Goal: Information Seeking & Learning: Find specific page/section

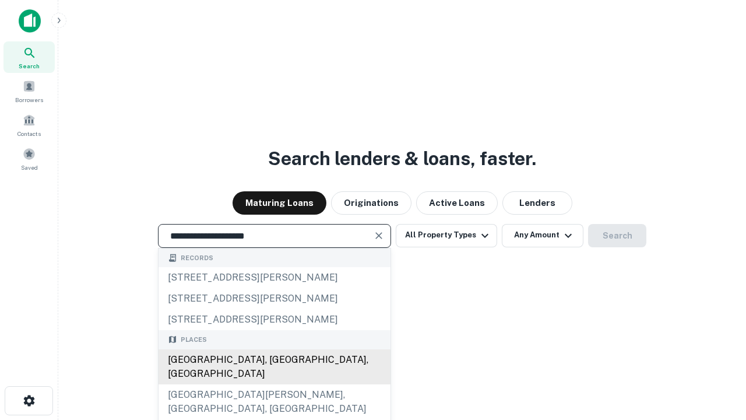
click at [274, 384] on div "[GEOGRAPHIC_DATA], [GEOGRAPHIC_DATA], [GEOGRAPHIC_DATA]" at bounding box center [275, 366] width 232 height 35
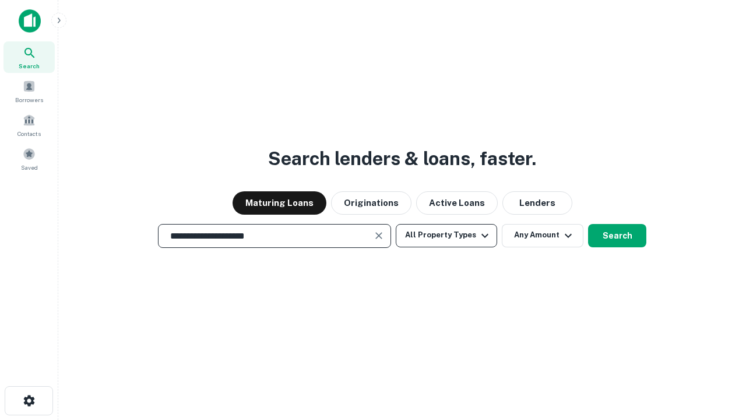
type input "**********"
click at [447, 235] on button "All Property Types" at bounding box center [446, 235] width 101 height 23
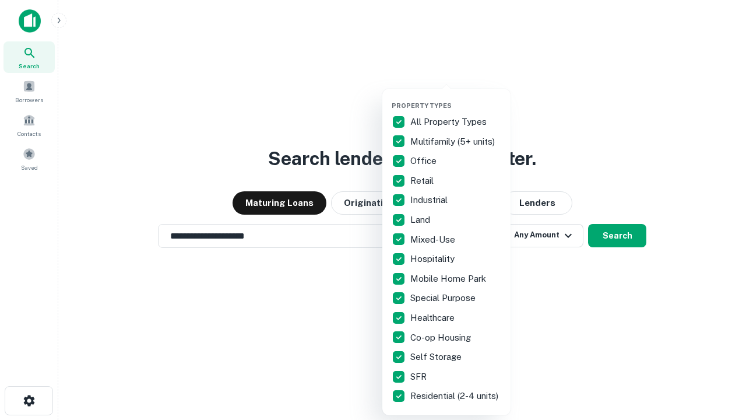
click at [456, 98] on button "button" at bounding box center [456, 98] width 128 height 1
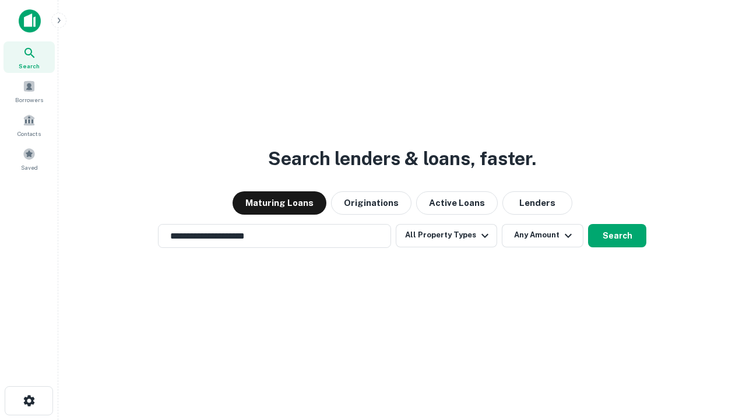
scroll to position [18, 0]
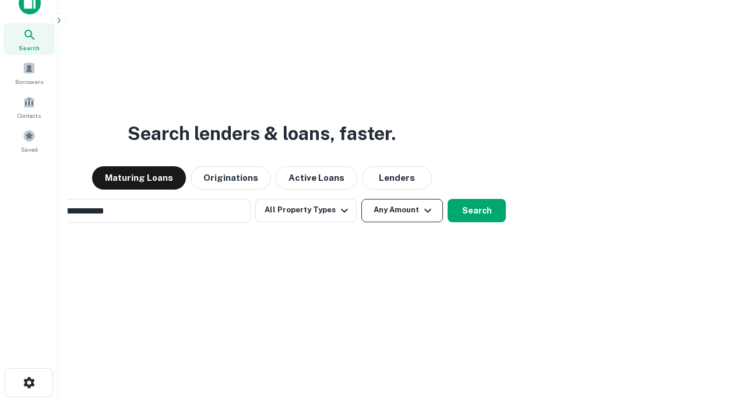
click at [362, 199] on button "Any Amount" at bounding box center [403, 210] width 82 height 23
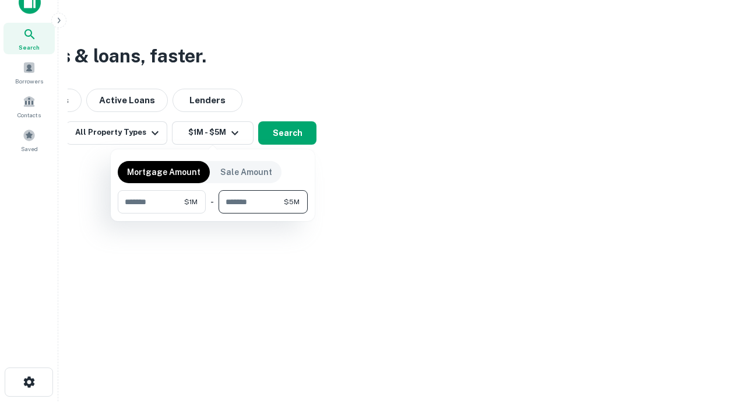
type input "*******"
click at [213, 213] on button "button" at bounding box center [213, 213] width 190 height 1
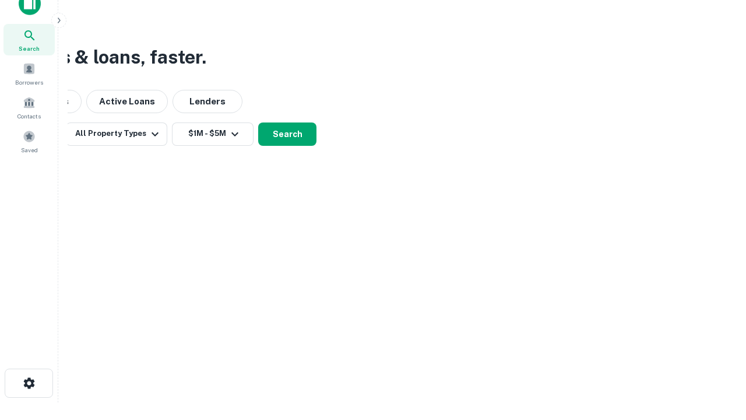
scroll to position [7, 215]
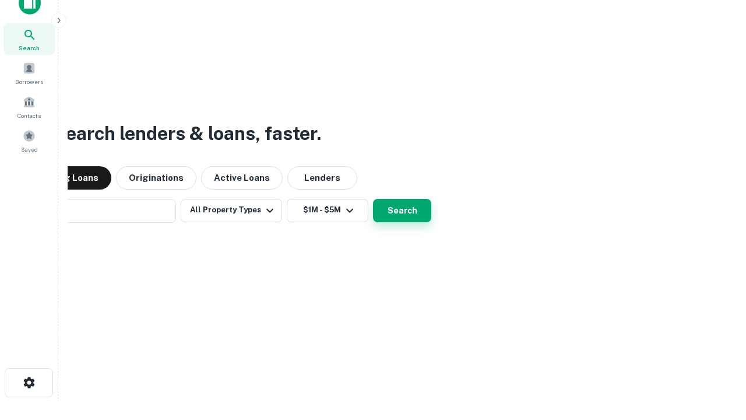
click at [373, 199] on button "Search" at bounding box center [402, 210] width 58 height 23
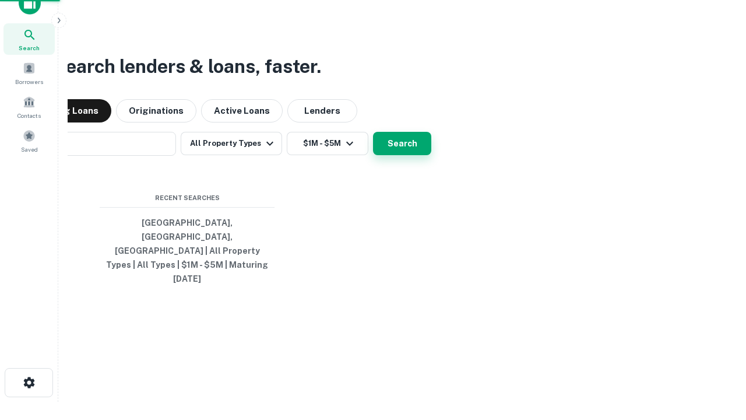
scroll to position [31, 330]
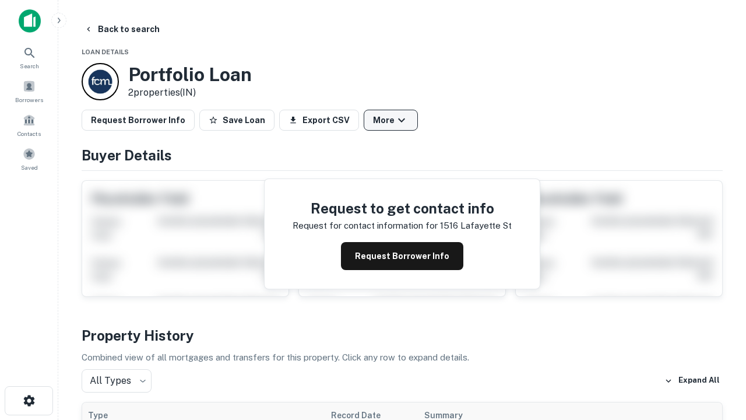
click at [391, 120] on button "More" at bounding box center [391, 120] width 54 height 21
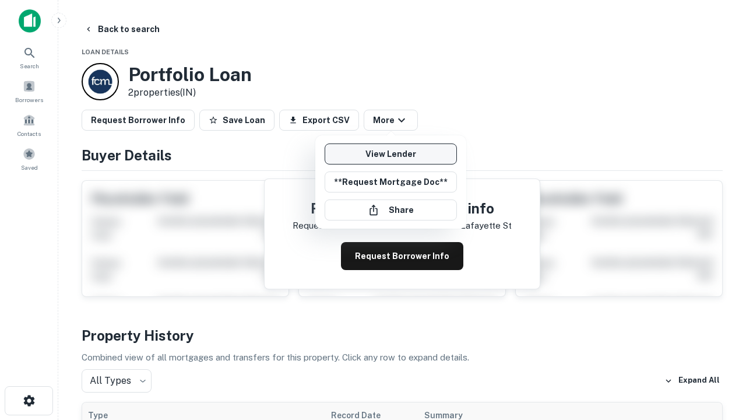
click at [391, 154] on link "View Lender" at bounding box center [391, 153] width 132 height 21
